Goal: Check status

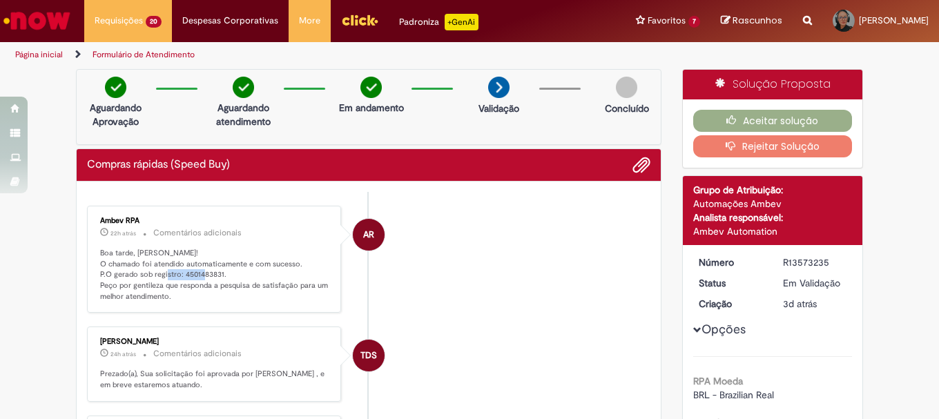
drag, startPoint x: 217, startPoint y: 275, endPoint x: 177, endPoint y: 275, distance: 40.7
click at [177, 275] on p "Boa tarde, [PERSON_NAME]! O chamado foi atendido automaticamente e com sucesso.…" at bounding box center [215, 275] width 230 height 55
copy p "4501483831."
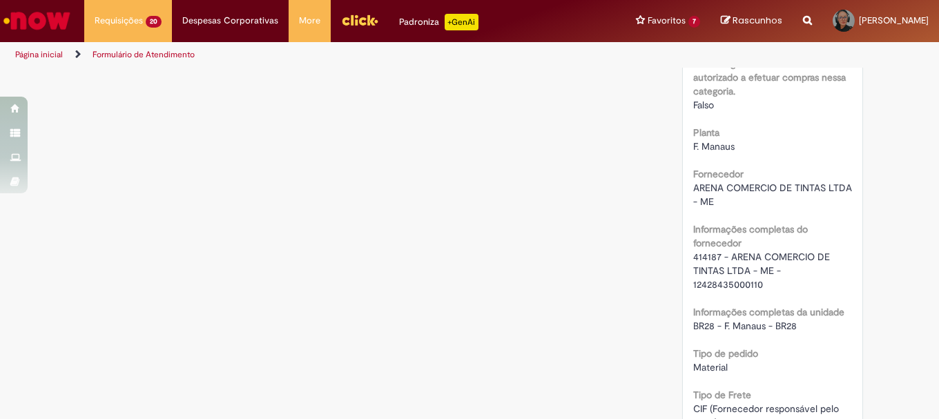
scroll to position [1173, 0]
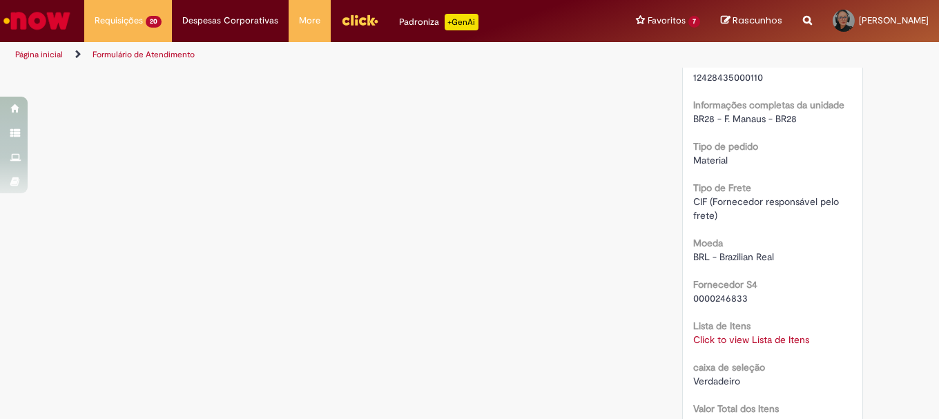
click at [714, 340] on link "Click to view Lista de Itens" at bounding box center [751, 339] width 116 height 12
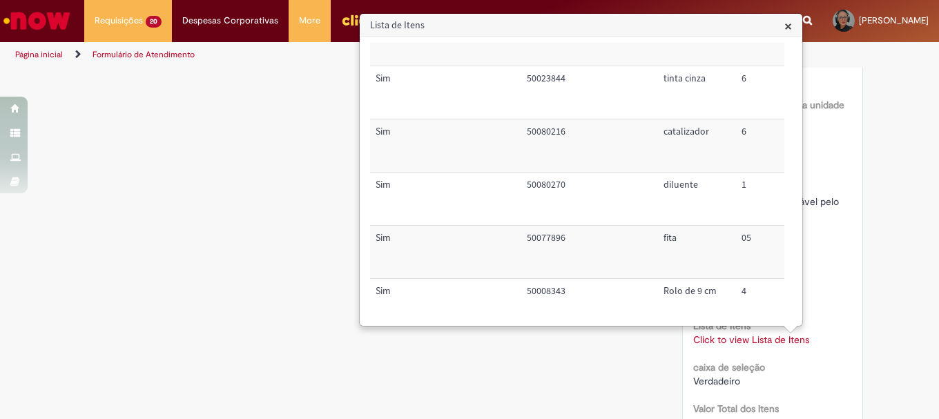
scroll to position [0, 0]
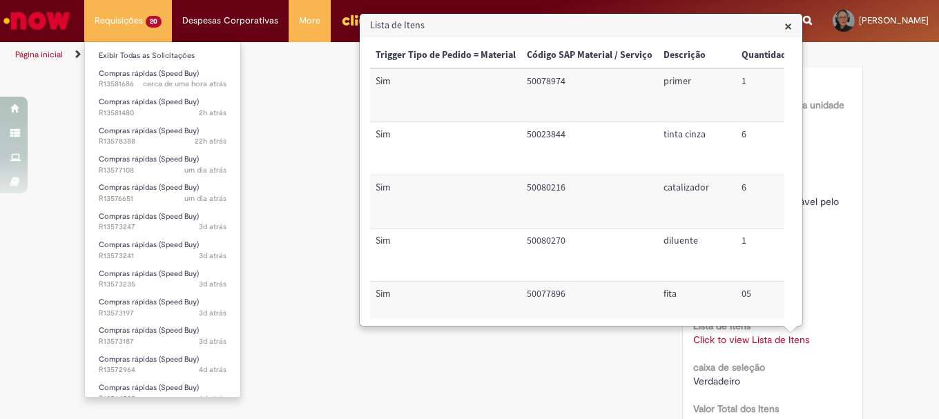
click at [115, 17] on li "Requisições 20 Exibir Todas as Solicitações Compras rápidas (Speed Buy) cerca d…" at bounding box center [128, 20] width 88 height 41
click at [130, 58] on link "Exibir Todas as Solicitações" at bounding box center [162, 55] width 155 height 15
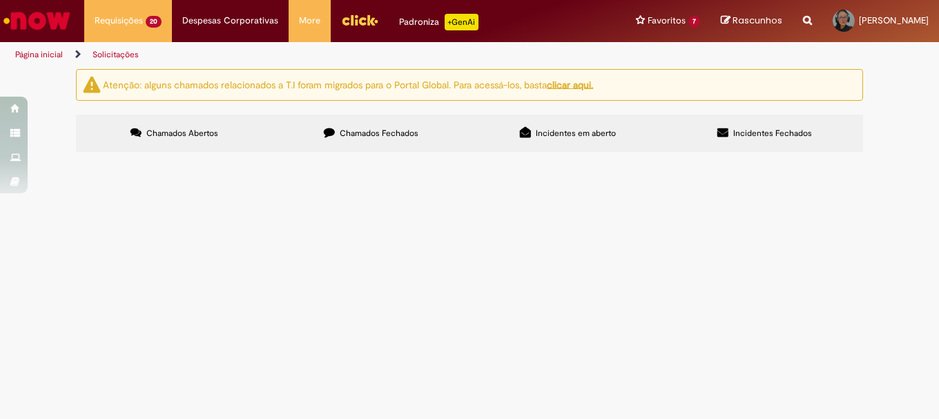
scroll to position [138, 0]
click at [0, 0] on span "R13577108" at bounding box center [0, 0] width 0 height 0
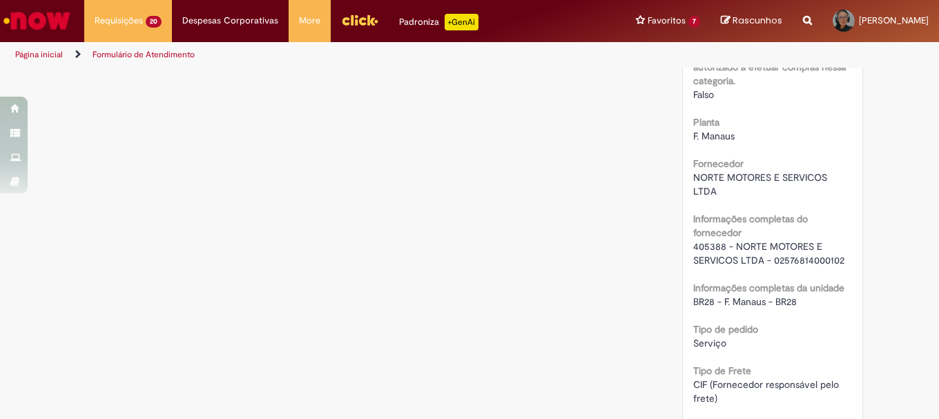
scroll to position [1253, 0]
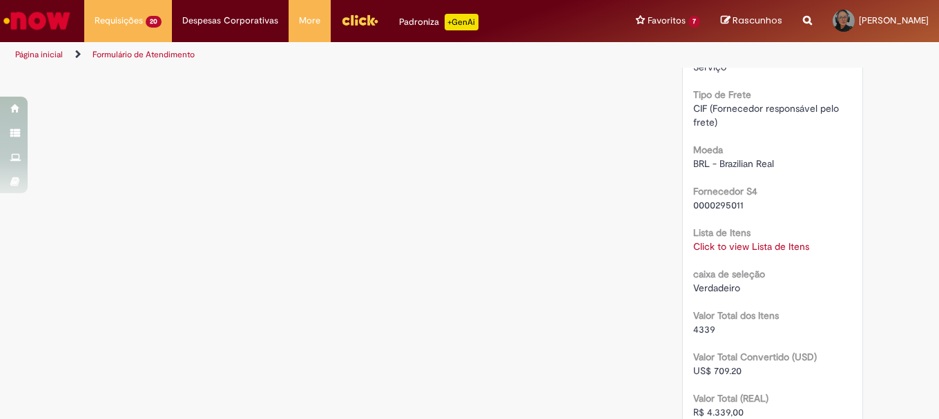
click at [728, 251] on link "Click to view Lista de Itens" at bounding box center [751, 246] width 116 height 12
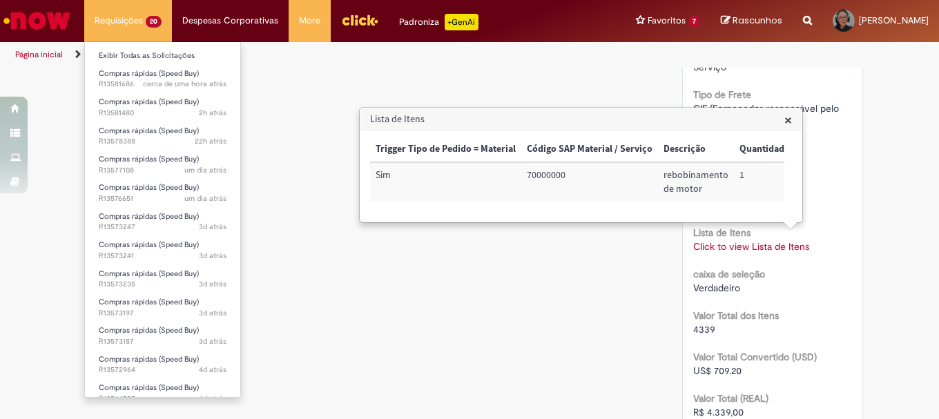
click at [131, 23] on li "Requisições 20 Exibir Todas as Solicitações Compras rápidas (Speed Buy) cerca d…" at bounding box center [128, 20] width 88 height 41
click at [157, 57] on link "Exibir Todas as Solicitações" at bounding box center [162, 55] width 155 height 15
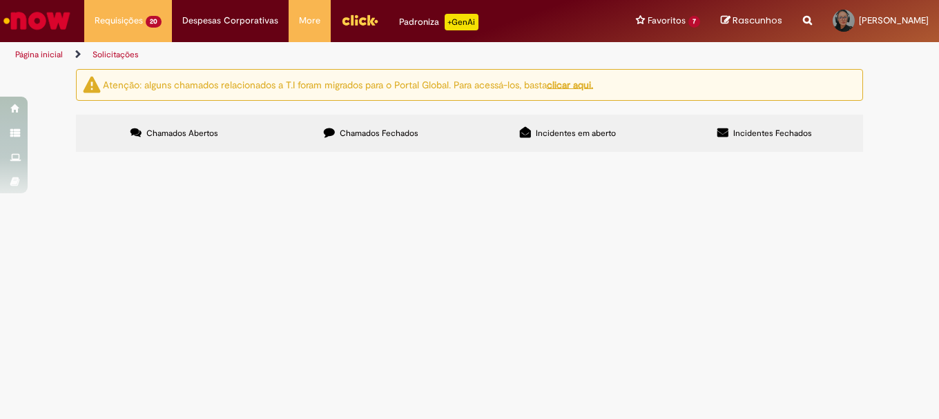
scroll to position [276, 0]
click at [0, 0] on span "R13573241" at bounding box center [0, 0] width 0 height 0
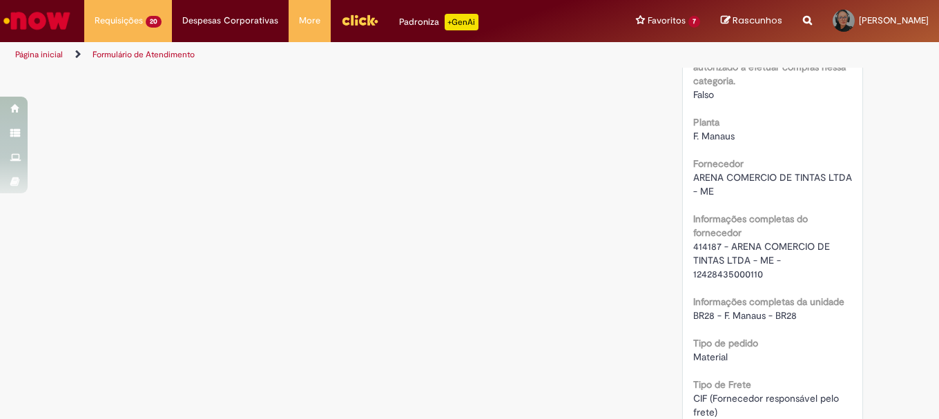
scroll to position [1115, 0]
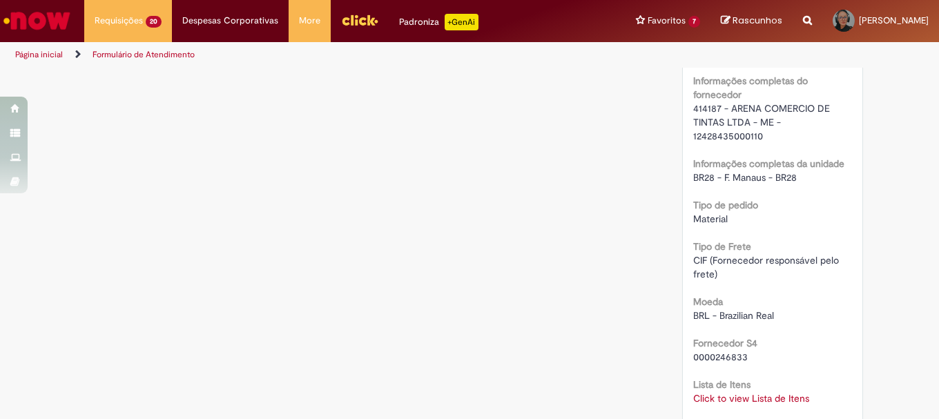
click at [740, 398] on link "Click to view Lista de Itens" at bounding box center [751, 398] width 116 height 12
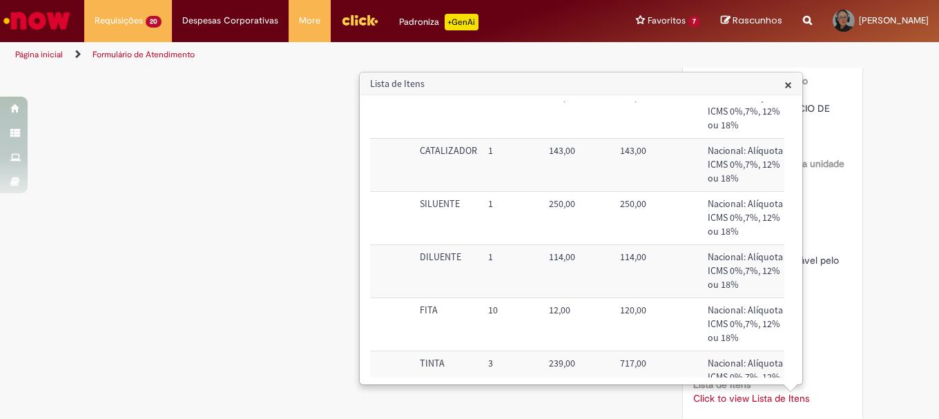
scroll to position [414, 251]
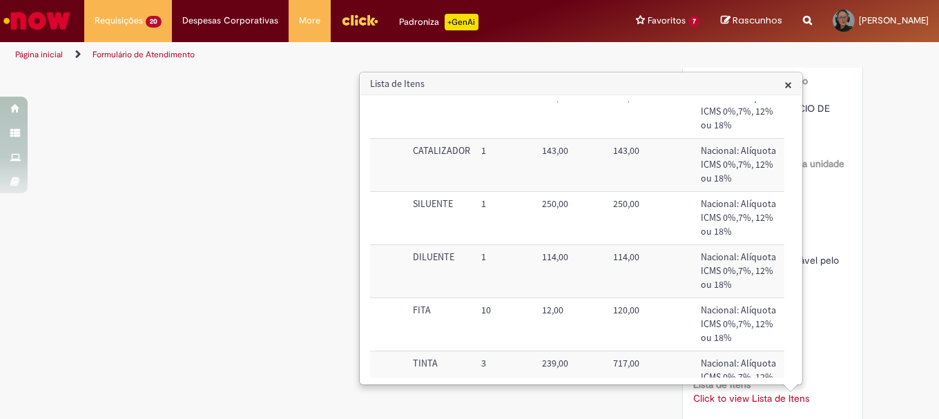
click at [189, 200] on div "Verificar Código de Barras Aguardando Aprovação Aguardando atendimento Em andam…" at bounding box center [469, 51] width 807 height 2195
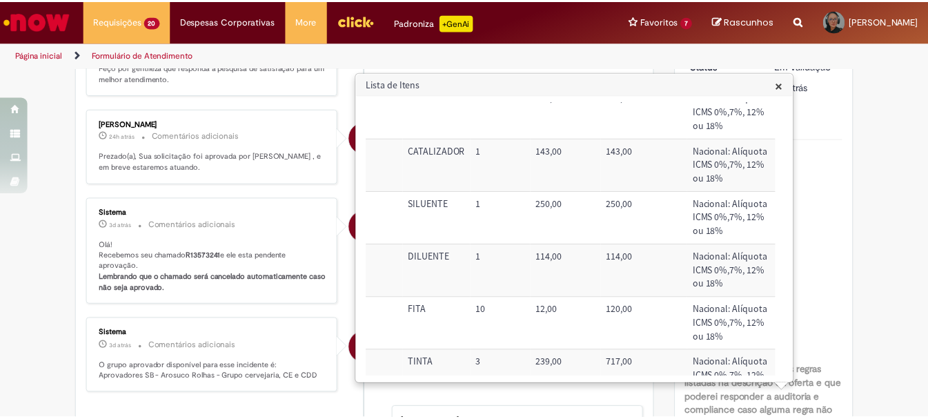
scroll to position [79, 0]
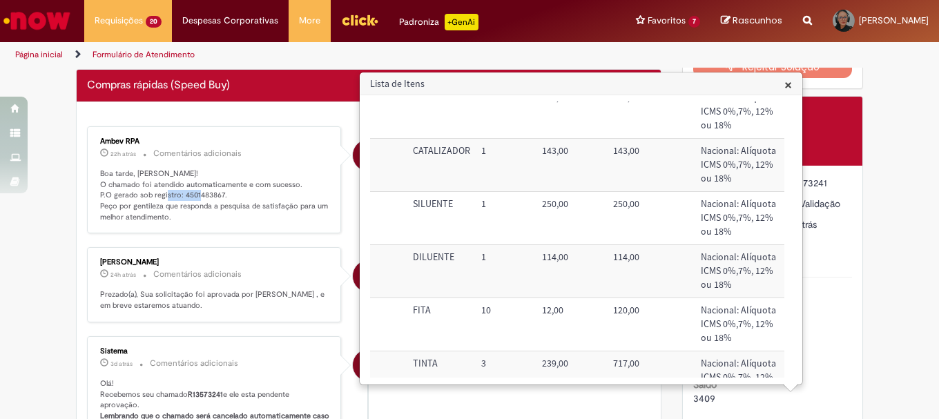
drag, startPoint x: 216, startPoint y: 193, endPoint x: 179, endPoint y: 195, distance: 36.6
click at [177, 196] on p "Boa tarde, [PERSON_NAME]! O chamado foi atendido automaticamente e com sucesso.…" at bounding box center [215, 195] width 230 height 55
copy p "4501483867"
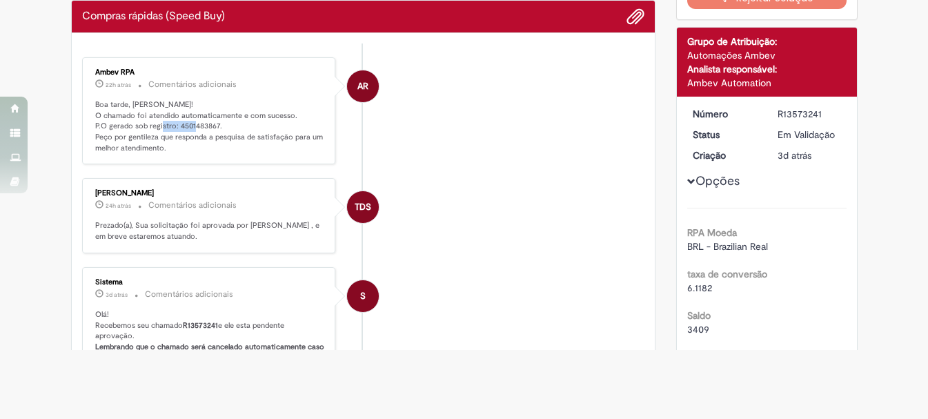
scroll to position [0, 0]
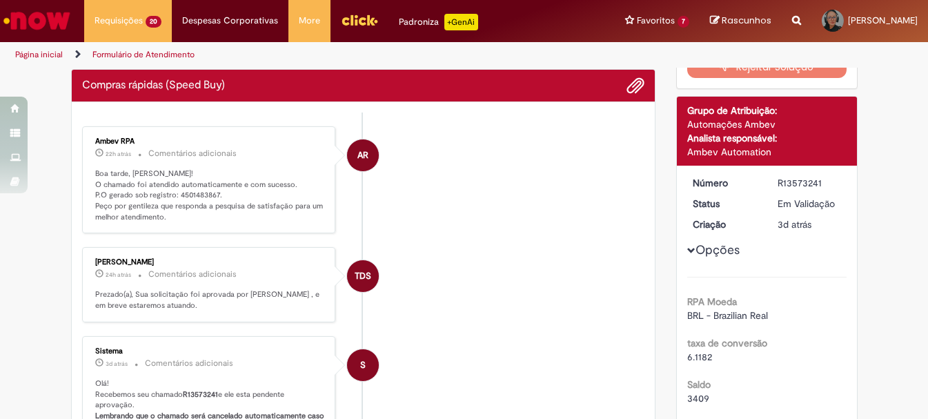
click at [600, 213] on li "AR Ambev RPA 22h atrás 22 horas atrás Comentários adicionais Boa tarde, [PERSON…" at bounding box center [363, 180] width 563 height 108
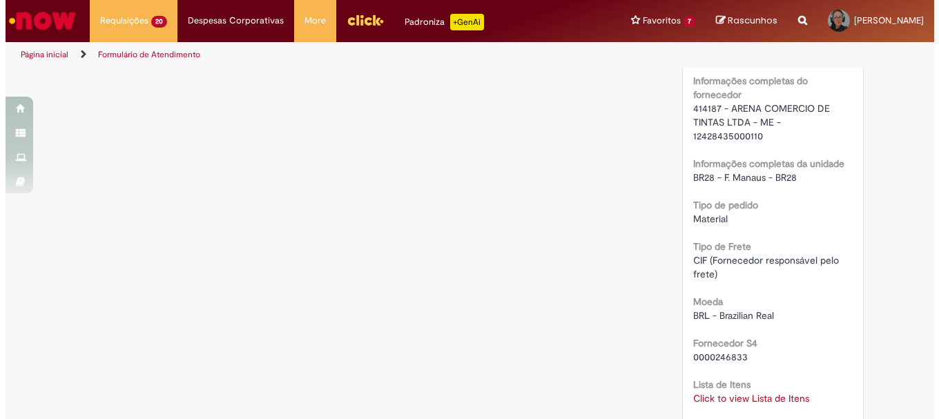
scroll to position [1253, 0]
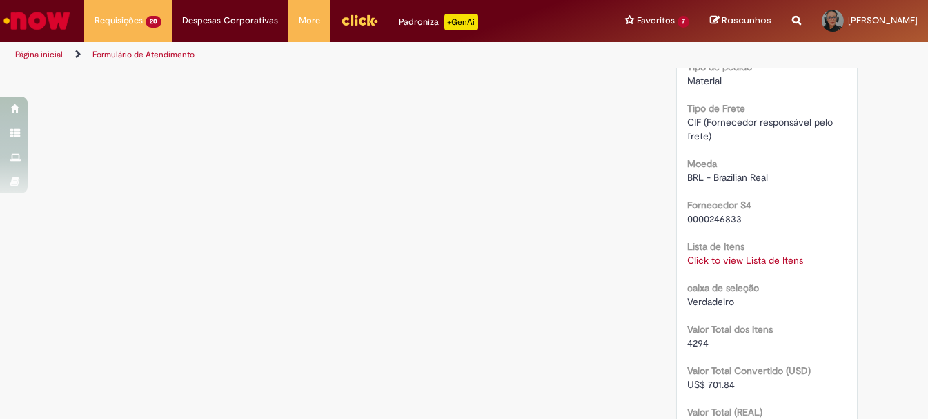
click at [717, 263] on link "Click to view Lista de Itens" at bounding box center [745, 260] width 116 height 12
click at [711, 262] on link "Click to view Lista de Itens" at bounding box center [751, 260] width 116 height 12
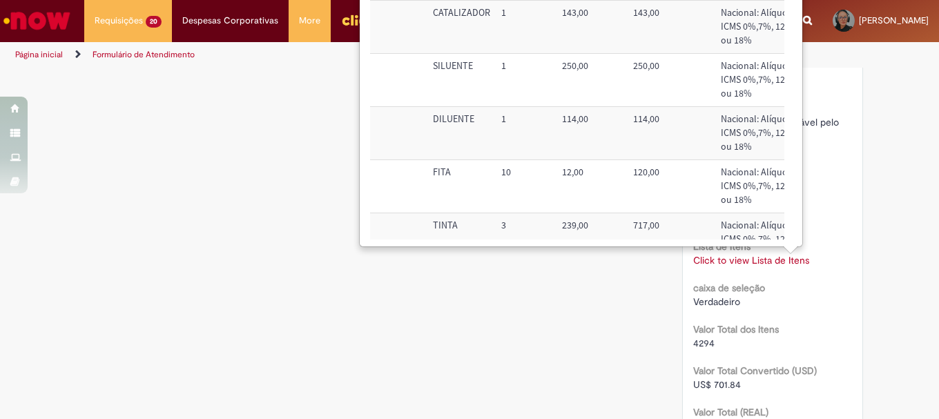
scroll to position [414, 239]
